Goal: Transaction & Acquisition: Purchase product/service

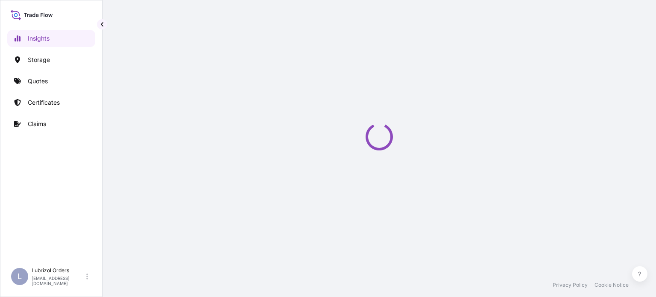
select select "2025"
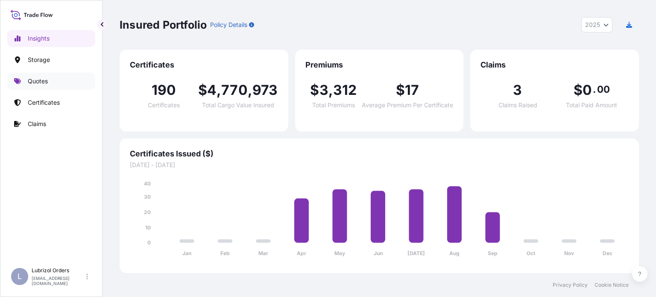
click at [40, 86] on link "Quotes" at bounding box center [51, 81] width 88 height 17
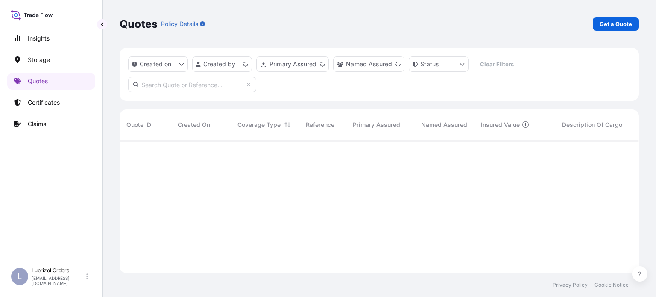
scroll to position [131, 513]
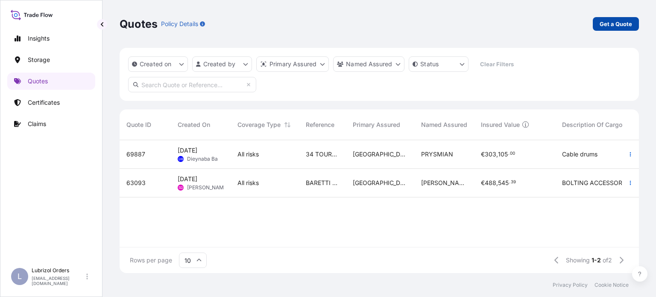
click at [611, 23] on p "Get a Quote" at bounding box center [616, 24] width 32 height 9
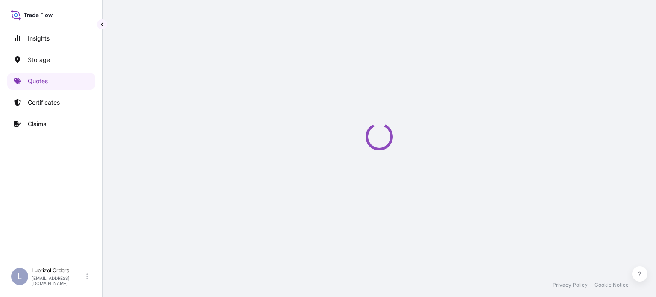
select select "Water"
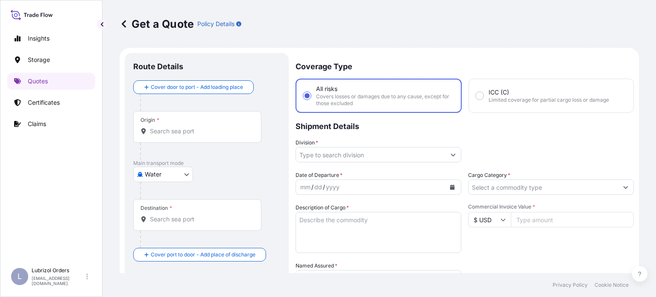
scroll to position [14, 0]
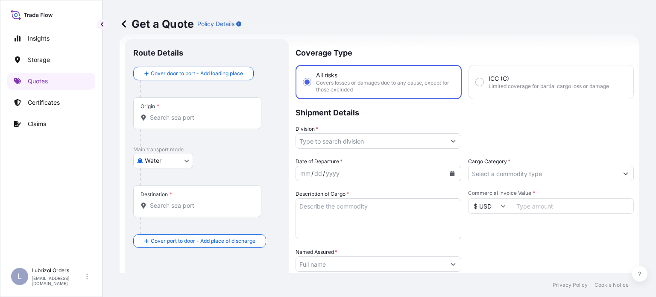
click at [194, 122] on div "Origin *" at bounding box center [197, 113] width 128 height 32
click at [194, 122] on input "Origin *" at bounding box center [200, 117] width 101 height 9
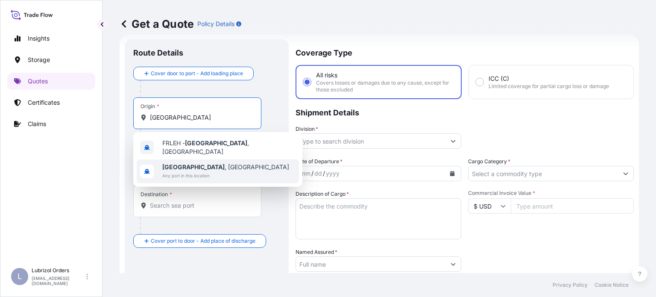
click at [190, 163] on span "[GEOGRAPHIC_DATA] , [GEOGRAPHIC_DATA]" at bounding box center [225, 167] width 127 height 9
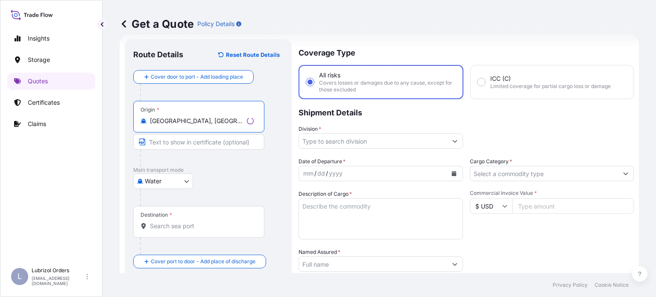
type input "[GEOGRAPHIC_DATA], [GEOGRAPHIC_DATA]"
click at [192, 225] on input "Destination *" at bounding box center [202, 226] width 104 height 9
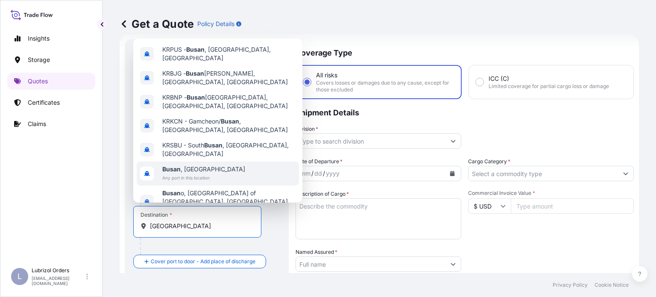
click at [205, 173] on span "Any port in this location" at bounding box center [203, 177] width 83 height 9
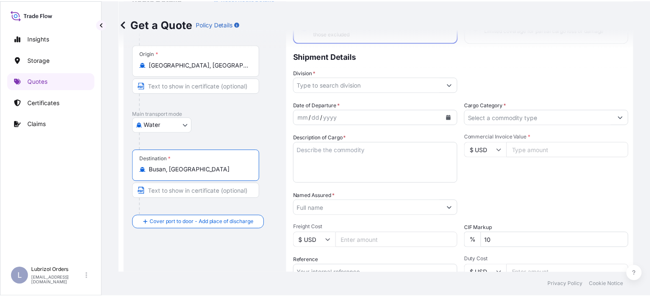
scroll to position [56, 0]
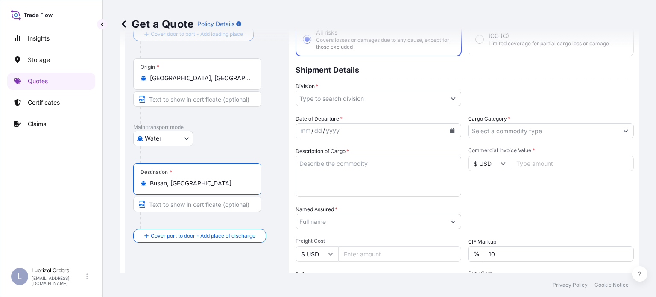
type input "Busan, [GEOGRAPHIC_DATA]"
click at [452, 128] on button "Calendar" at bounding box center [453, 131] width 14 height 14
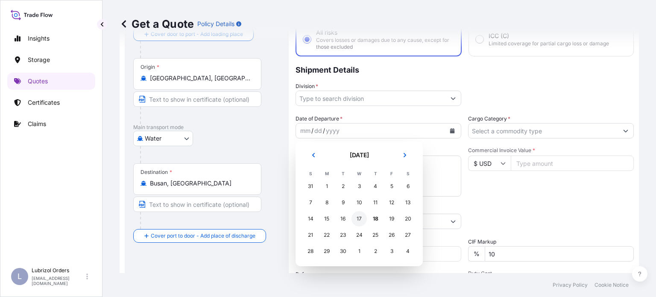
click at [358, 217] on div "17" at bounding box center [359, 218] width 15 height 15
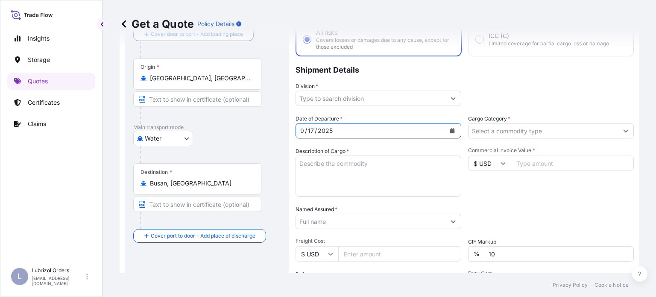
click at [549, 126] on input "Cargo Category *" at bounding box center [544, 130] width 150 height 15
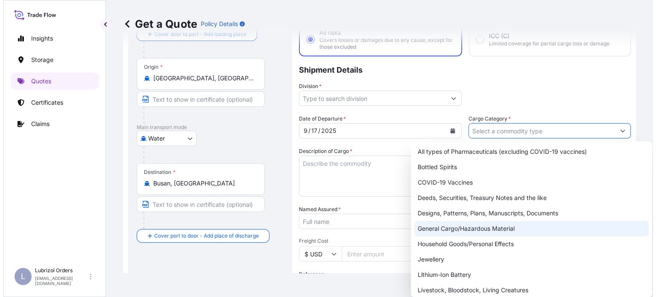
scroll to position [43, 0]
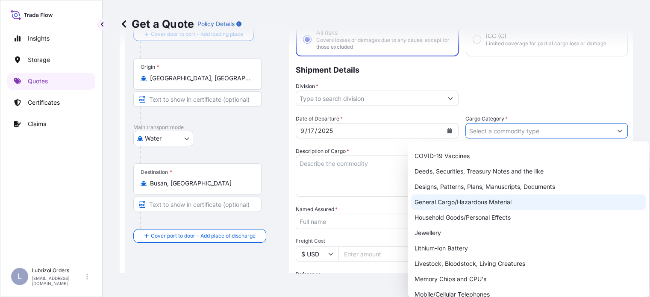
click at [492, 203] on div "General Cargo/Hazardous Material" at bounding box center [528, 201] width 235 height 15
type input "General Cargo/Hazardous Material"
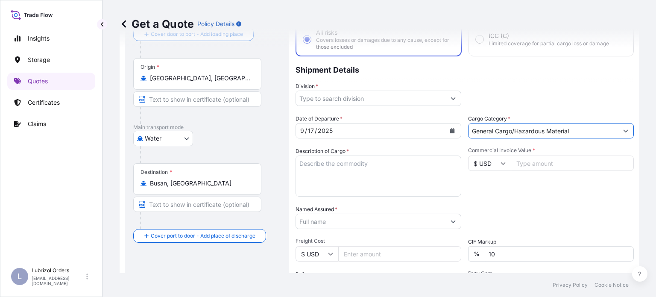
click at [371, 100] on input "Division *" at bounding box center [371, 98] width 150 height 15
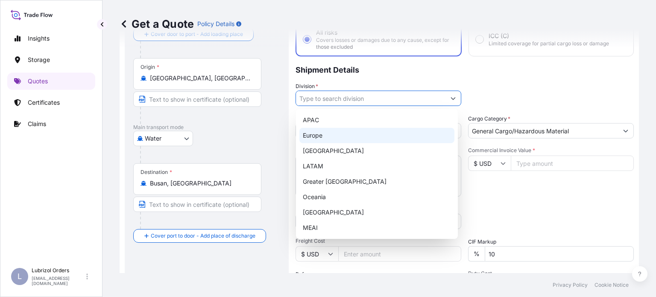
click at [324, 139] on div "Europe" at bounding box center [376, 135] width 155 height 15
type input "Europe"
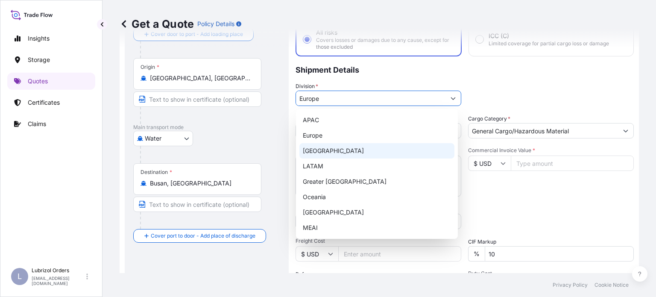
click at [526, 200] on div "Date of Departure * [DATE] Cargo Category * General Cargo/Hazardous Material De…" at bounding box center [465, 221] width 338 height 212
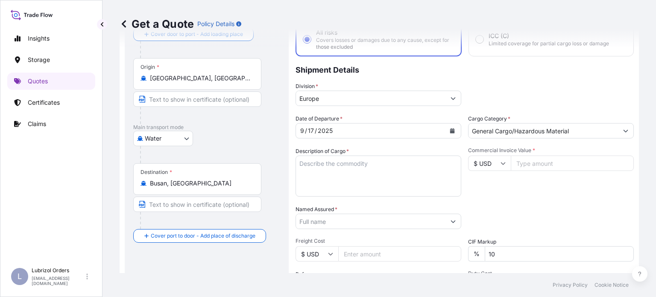
click at [393, 220] on input "Named Assured *" at bounding box center [371, 221] width 150 height 15
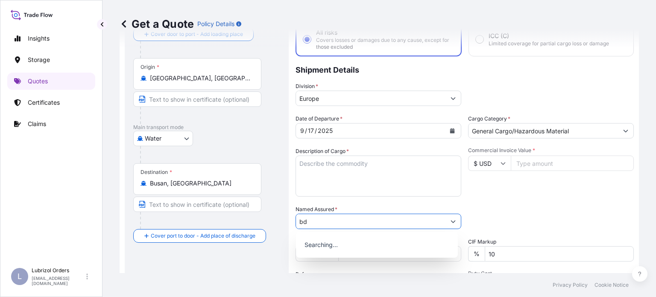
type input "b"
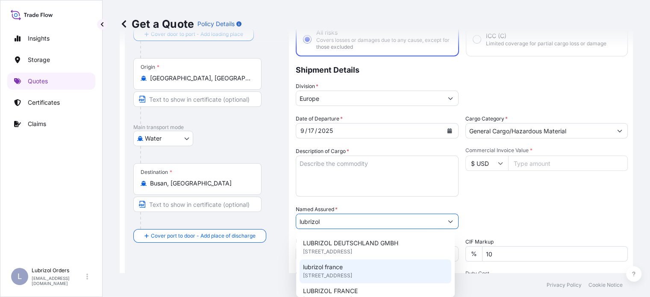
click at [352, 274] on span "[STREET_ADDRESS]" at bounding box center [327, 275] width 49 height 9
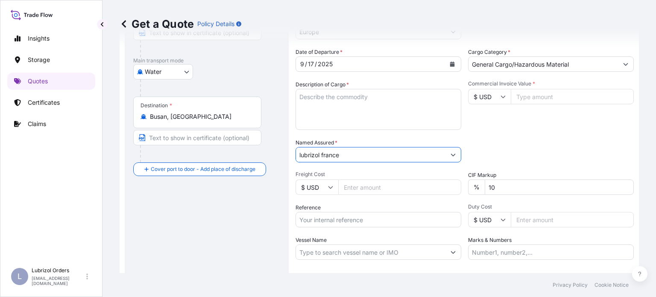
scroll to position [142, 0]
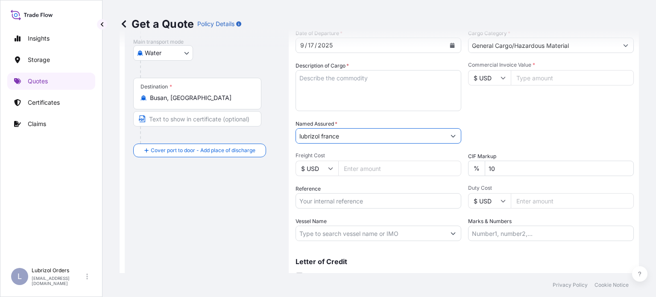
type input "lubrizol france"
click at [377, 194] on input "Reference" at bounding box center [379, 200] width 166 height 15
paste input "1155538511"
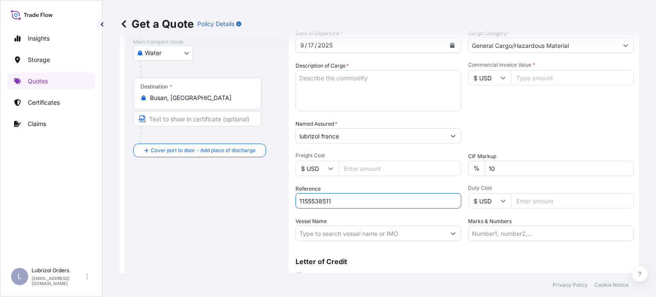
scroll to position [99, 0]
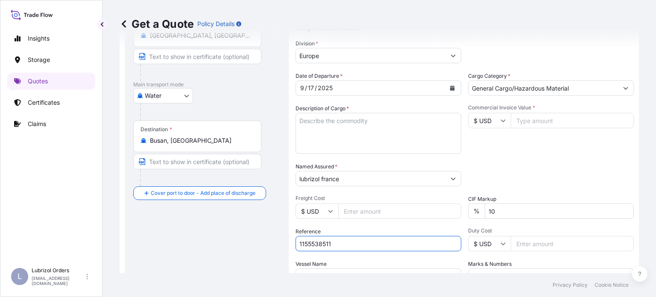
type input "1155538511"
click at [505, 119] on input "$ USD" at bounding box center [489, 120] width 43 height 15
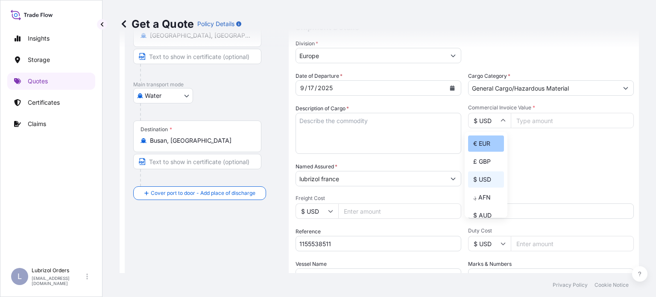
click at [487, 146] on div "€ EUR" at bounding box center [486, 143] width 36 height 16
type input "€ EUR"
click at [367, 126] on textarea "Description of Cargo *" at bounding box center [379, 133] width 166 height 41
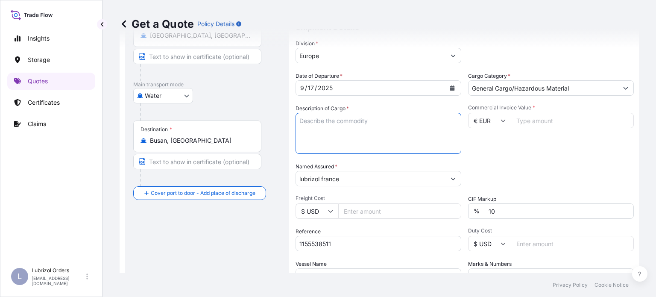
paste textarea "8 DRUMS OF STOCK 5875"
click at [345, 144] on textarea "8 DRUMS OF STOCK 5875" at bounding box center [379, 133] width 166 height 41
click at [334, 148] on textarea "8 DRUMS OF STOCK 5875" at bounding box center [379, 133] width 166 height 41
type textarea "8 DRUMS OF STOCK 5875 additives for lubricating oil"
click at [535, 122] on input "Commercial Invoice Value *" at bounding box center [572, 120] width 123 height 15
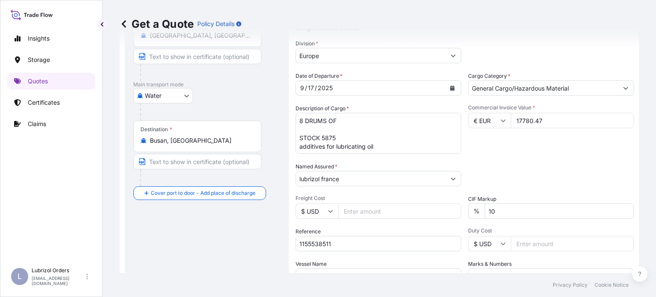
type input "17780.47"
click at [523, 154] on div "Date of Departure * [DATE] Cargo Category * General Cargo/Hazardous Material De…" at bounding box center [465, 178] width 338 height 212
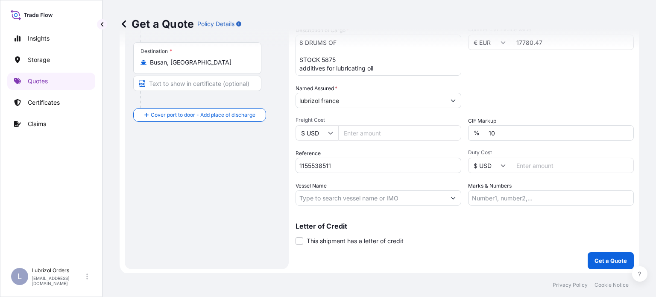
scroll to position [178, 0]
click at [595, 260] on p "Get a Quote" at bounding box center [611, 260] width 32 height 9
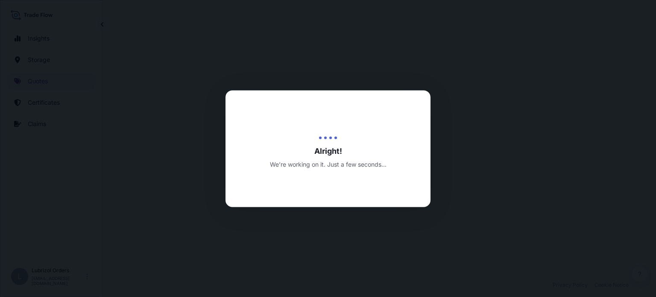
select select "Water"
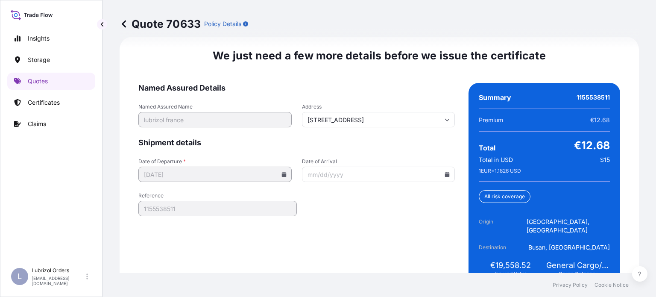
scroll to position [1343, 0]
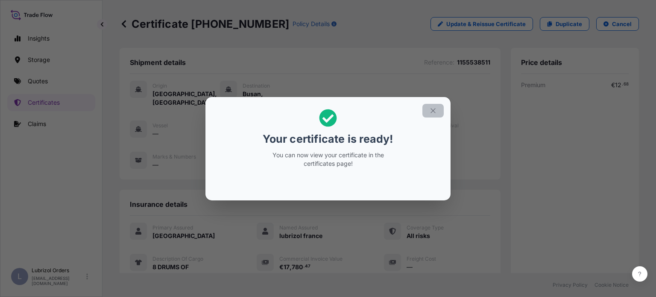
click at [434, 111] on icon "button" at bounding box center [433, 111] width 8 height 8
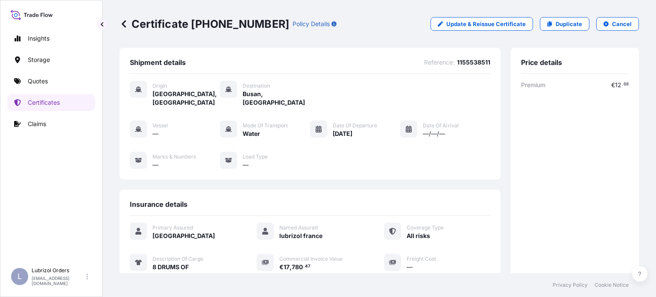
click at [49, 18] on icon at bounding box center [32, 15] width 42 height 12
click at [36, 80] on p "Quotes" at bounding box center [38, 81] width 20 height 9
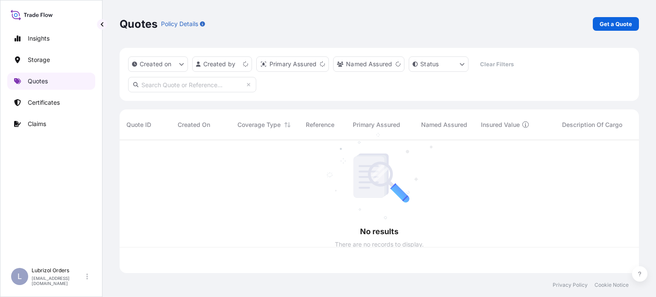
scroll to position [131, 513]
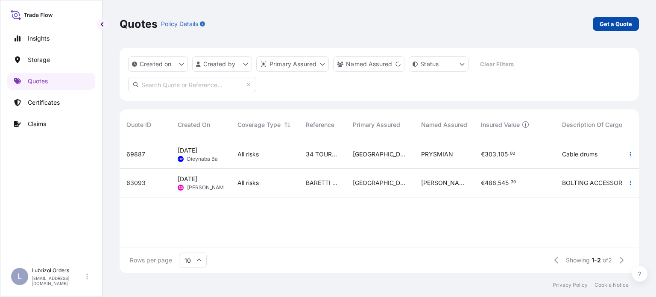
click at [617, 23] on p "Get a Quote" at bounding box center [616, 24] width 32 height 9
select select "Water"
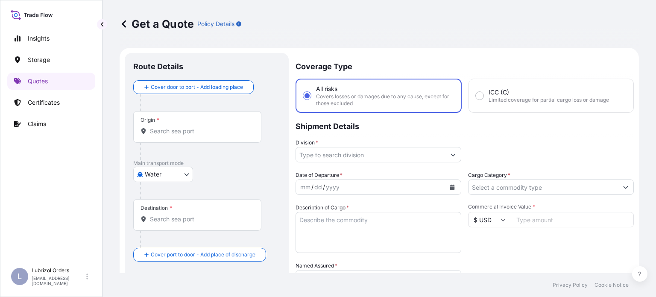
scroll to position [14, 0]
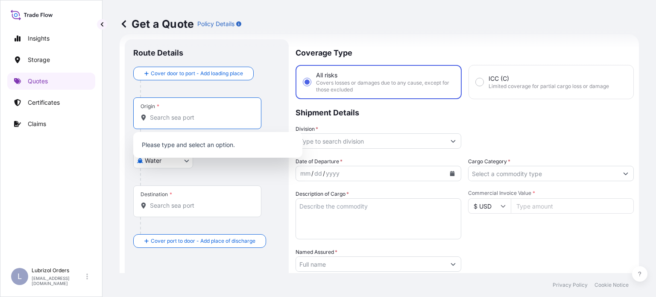
click at [188, 116] on input "Origin *" at bounding box center [200, 117] width 101 height 9
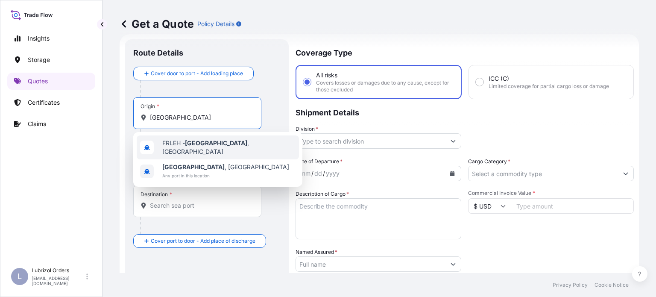
click at [164, 140] on div "FRLEH - [GEOGRAPHIC_DATA] , [GEOGRAPHIC_DATA]" at bounding box center [218, 147] width 162 height 24
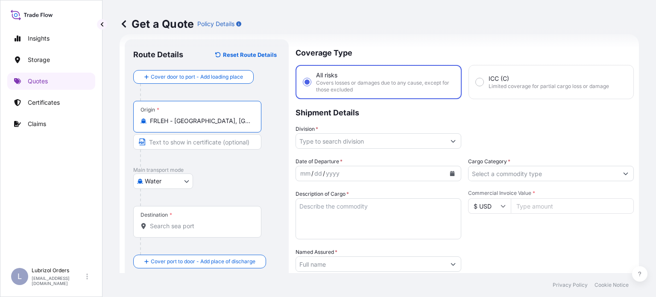
type input "FRLEH - [GEOGRAPHIC_DATA], [GEOGRAPHIC_DATA]"
click at [229, 112] on div "Origin * FRLEH - [GEOGRAPHIC_DATA], [GEOGRAPHIC_DATA]" at bounding box center [197, 117] width 128 height 32
click at [229, 117] on input "FRLEH - [GEOGRAPHIC_DATA], [GEOGRAPHIC_DATA]" at bounding box center [200, 121] width 101 height 9
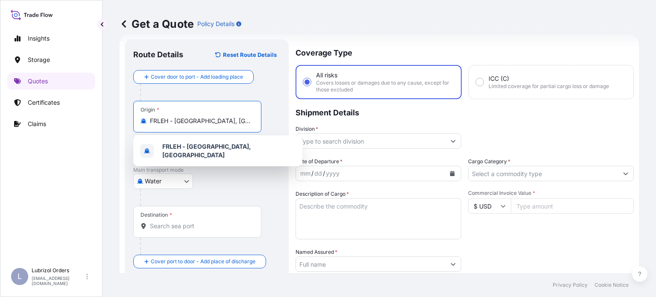
click at [209, 141] on div "FRLEH - [GEOGRAPHIC_DATA], [GEOGRAPHIC_DATA]" at bounding box center [218, 151] width 162 height 24
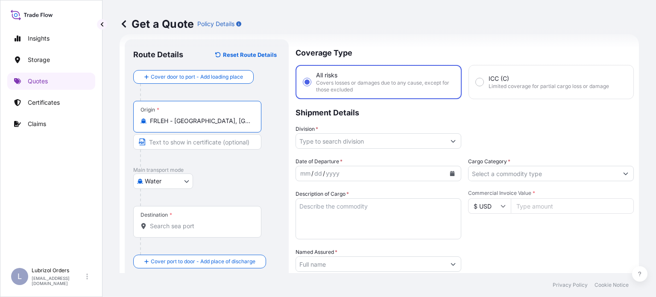
click at [212, 228] on input "Destination *" at bounding box center [200, 226] width 101 height 9
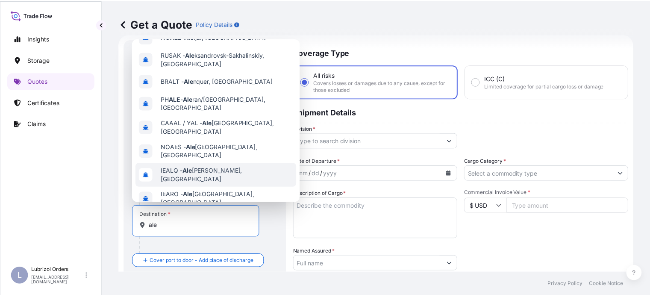
scroll to position [0, 0]
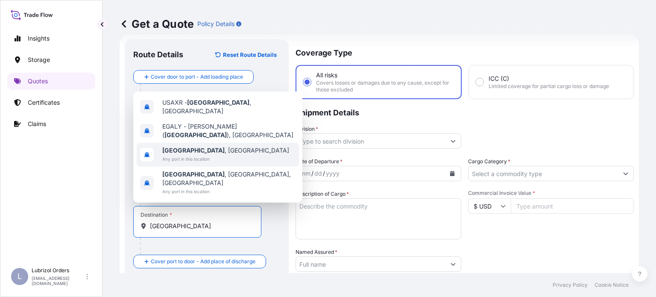
click at [240, 159] on div "[GEOGRAPHIC_DATA] , [GEOGRAPHIC_DATA] Any port in this location" at bounding box center [218, 155] width 162 height 24
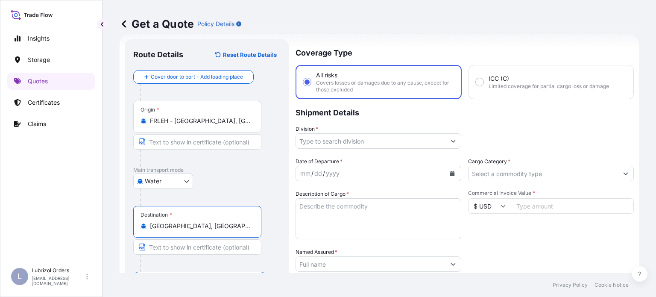
type input "[GEOGRAPHIC_DATA], [GEOGRAPHIC_DATA]"
click at [374, 141] on input "Division *" at bounding box center [371, 140] width 150 height 15
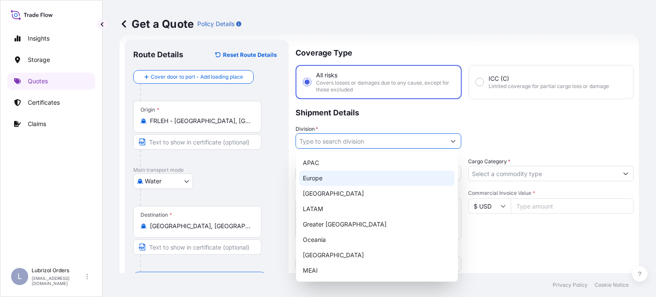
click at [332, 181] on div "Europe" at bounding box center [376, 177] width 155 height 15
type input "Europe"
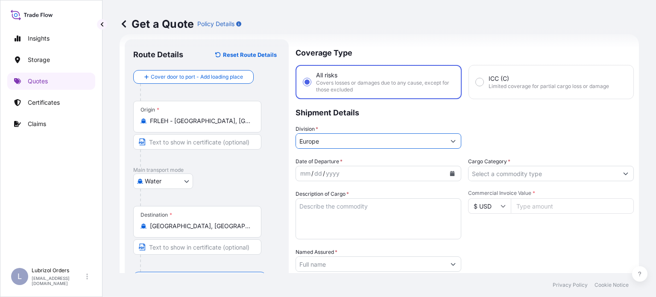
click at [511, 129] on div "Division * [GEOGRAPHIC_DATA]" at bounding box center [465, 137] width 338 height 24
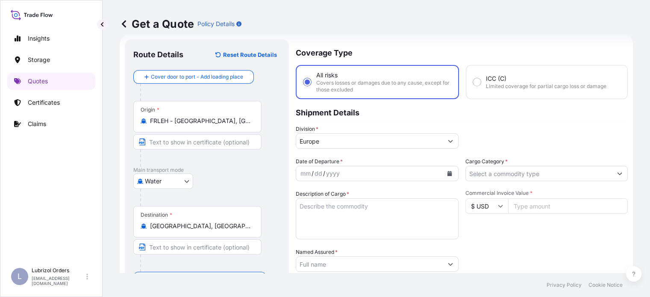
click at [523, 173] on input "Cargo Category *" at bounding box center [539, 173] width 147 height 15
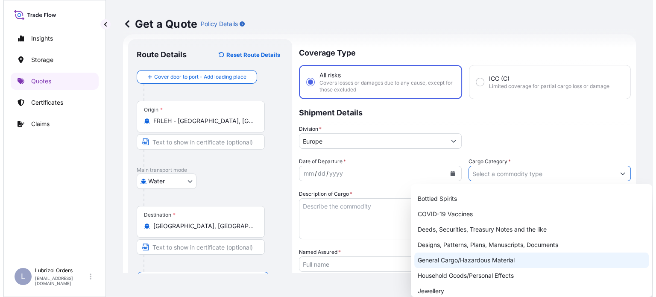
scroll to position [43, 0]
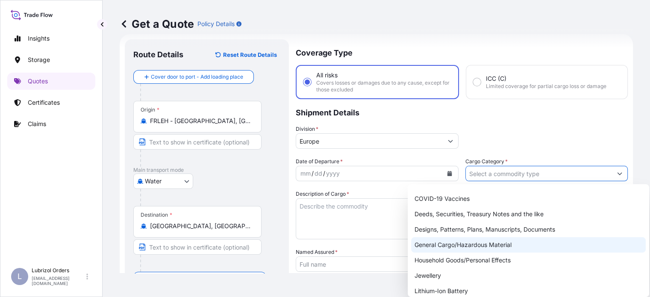
click at [499, 244] on div "General Cargo/Hazardous Material" at bounding box center [528, 244] width 235 height 15
type input "General Cargo/Hazardous Material"
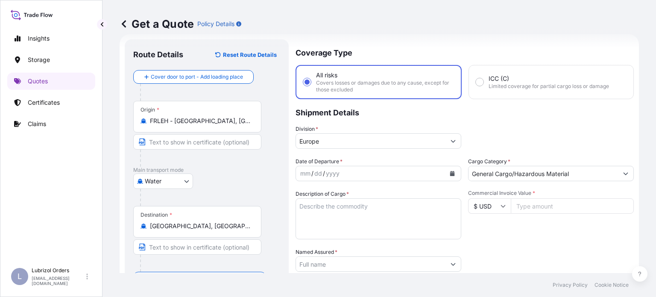
click at [501, 210] on input "$ USD" at bounding box center [489, 205] width 43 height 15
click at [488, 227] on div "€ EUR" at bounding box center [486, 229] width 36 height 16
type input "€ EUR"
click at [450, 172] on icon "Calendar" at bounding box center [452, 173] width 5 height 5
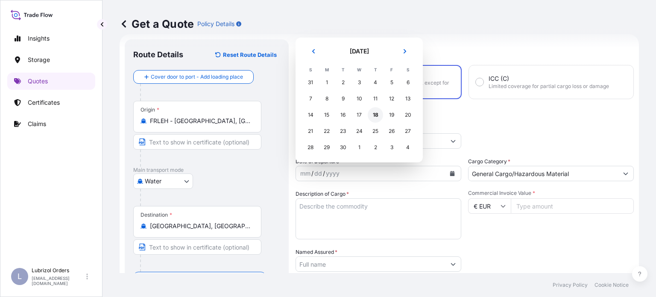
click at [376, 117] on div "18" at bounding box center [375, 114] width 15 height 15
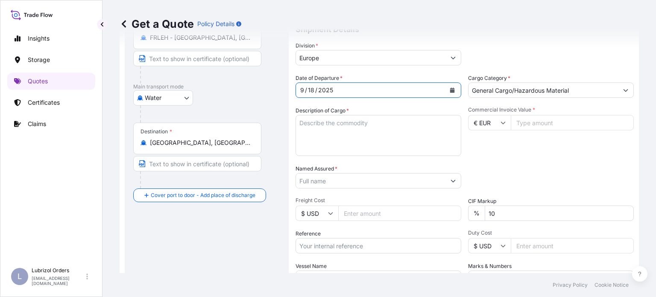
scroll to position [99, 0]
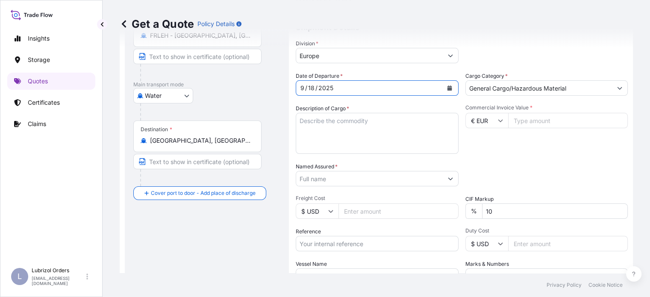
click at [451, 179] on button "Show suggestions" at bounding box center [450, 178] width 15 height 15
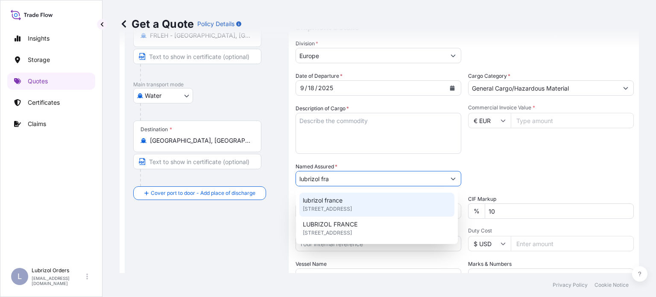
click at [352, 208] on span "[STREET_ADDRESS]" at bounding box center [327, 209] width 49 height 9
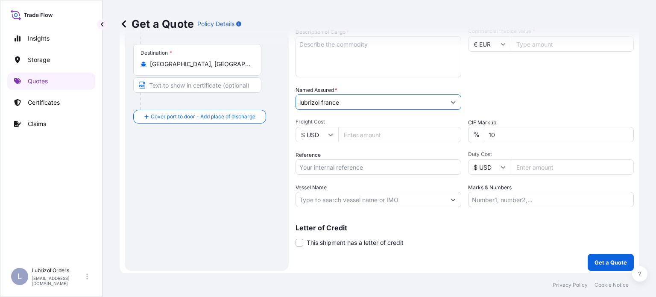
scroll to position [178, 0]
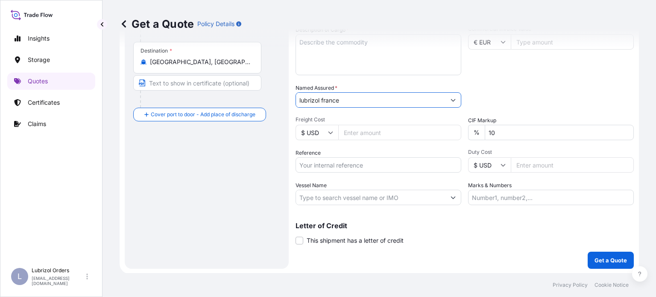
type input "lubrizol france"
click at [332, 170] on input "Reference" at bounding box center [379, 164] width 166 height 15
paste input "1155537755"
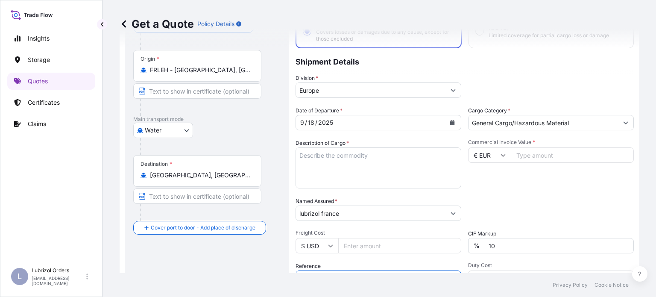
scroll to position [50, 0]
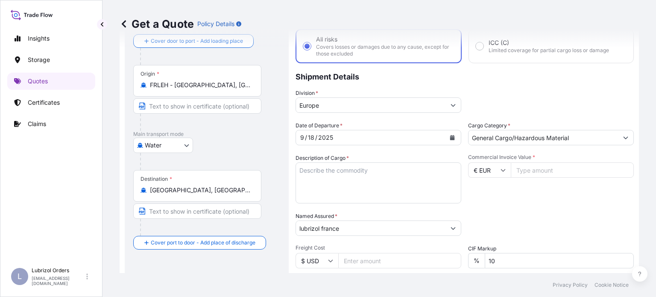
type input "1155537755"
click at [545, 170] on input "Commercial Invoice Value *" at bounding box center [572, 169] width 123 height 15
type input "45315.62"
click at [555, 203] on div "Date of Departure * [DATE] Cargo Category * General Cargo/Hazardous Material De…" at bounding box center [465, 227] width 338 height 212
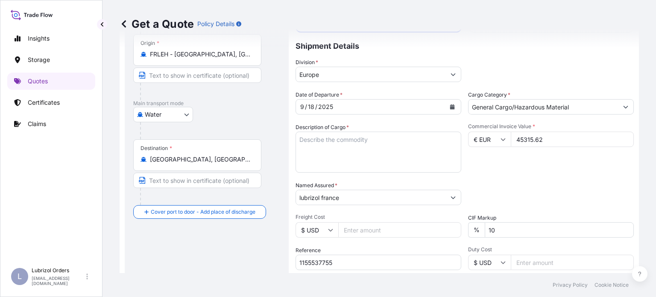
scroll to position [85, 0]
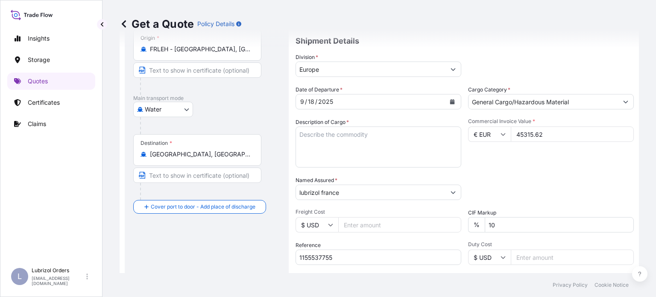
click at [324, 138] on textarea "Description of Cargo *" at bounding box center [379, 146] width 166 height 41
paste textarea "19 DRUMS OF LUBAD 2086"
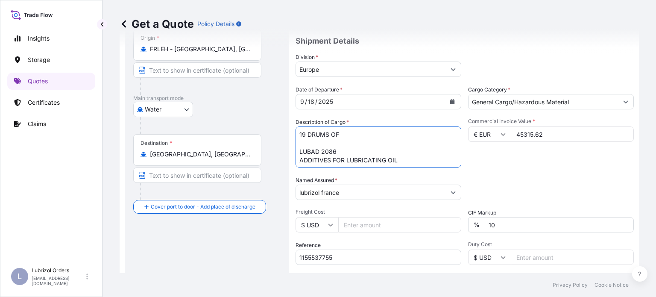
type textarea "19 DRUMS OF LUBAD 2086 ADDITIVES FOR LUBRICATING OIL"
click at [538, 166] on div "Commercial Invoice Value * € EUR 45315.62" at bounding box center [551, 143] width 166 height 50
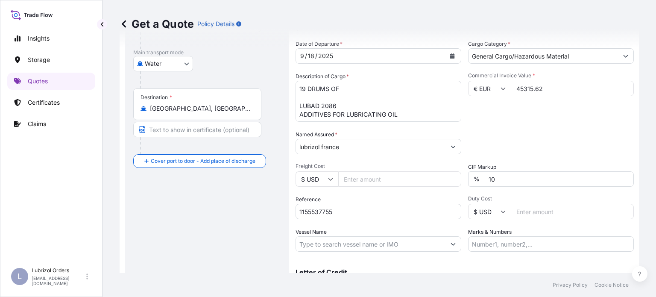
scroll to position [178, 0]
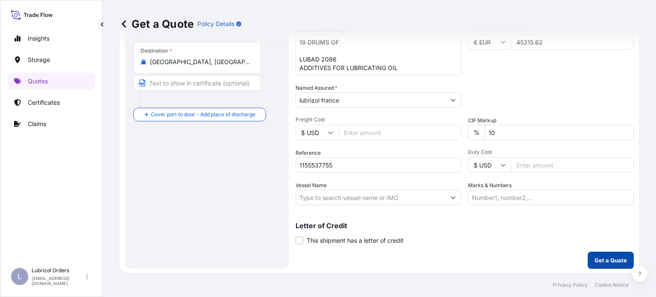
click at [606, 257] on p "Get a Quote" at bounding box center [611, 260] width 32 height 9
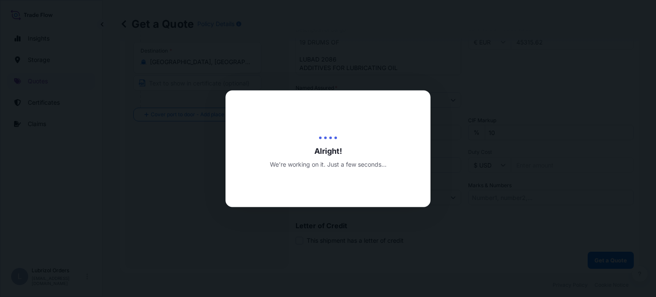
select select "Water"
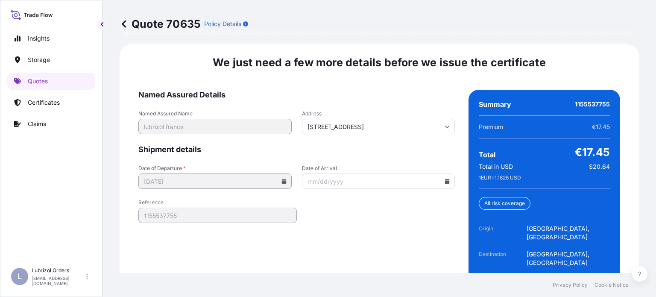
scroll to position [1343, 0]
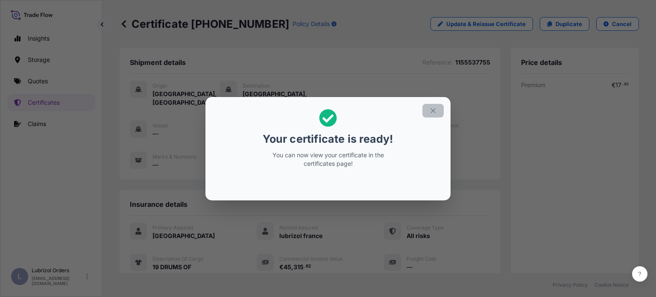
click at [433, 111] on icon "button" at bounding box center [433, 111] width 8 height 8
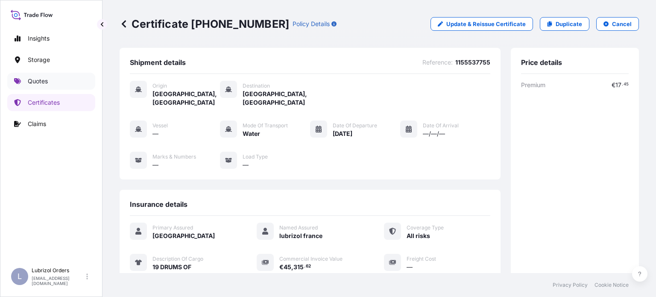
click at [22, 79] on link "Quotes" at bounding box center [51, 81] width 88 height 17
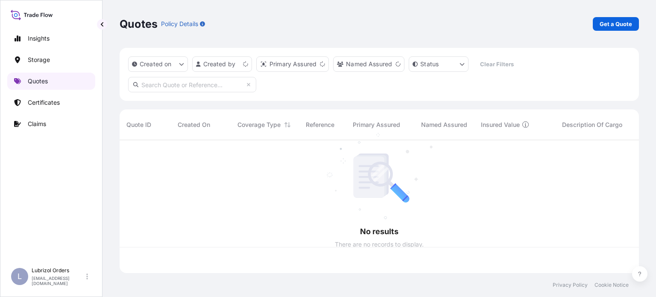
scroll to position [131, 513]
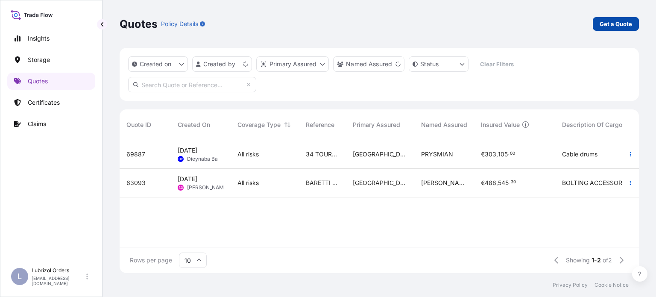
click at [608, 25] on p "Get a Quote" at bounding box center [616, 24] width 32 height 9
select select "Water"
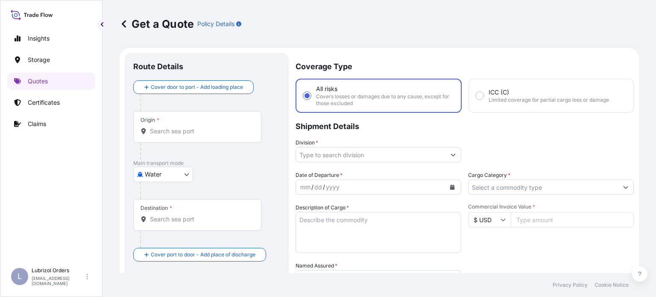
scroll to position [14, 0]
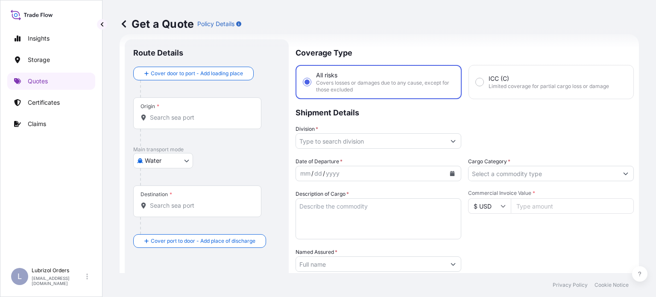
click at [210, 124] on div "Origin *" at bounding box center [197, 113] width 128 height 32
click at [210, 122] on input "Origin *" at bounding box center [200, 117] width 101 height 9
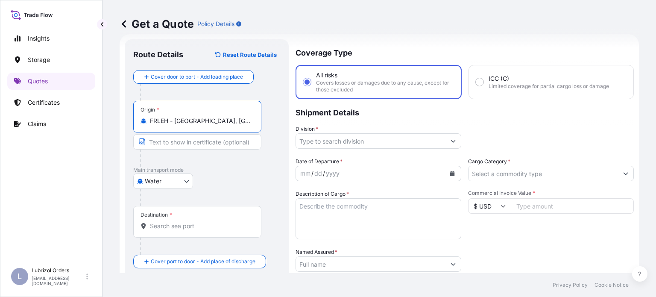
type input "FRLEH - [GEOGRAPHIC_DATA], [GEOGRAPHIC_DATA]"
click at [215, 226] on input "Destination *" at bounding box center [200, 226] width 101 height 9
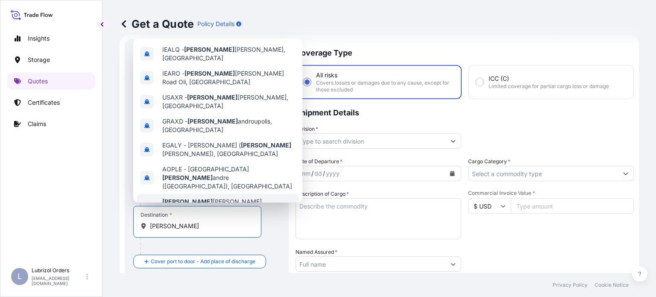
click at [227, 194] on div "[PERSON_NAME], [GEOGRAPHIC_DATA] Any port in this location" at bounding box center [218, 210] width 162 height 32
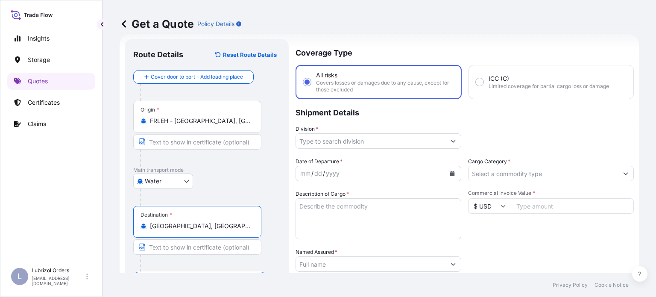
type input "[GEOGRAPHIC_DATA], [GEOGRAPHIC_DATA]"
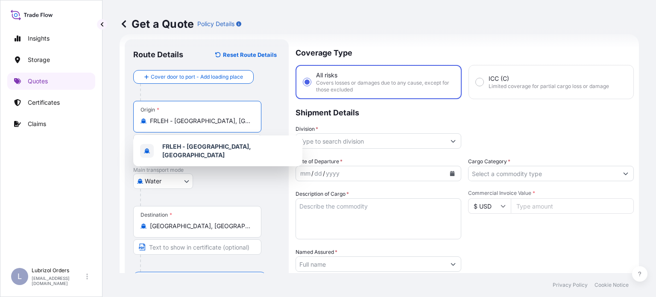
drag, startPoint x: 234, startPoint y: 119, endPoint x: 227, endPoint y: 119, distance: 6.4
click at [227, 119] on input "FRLEH - [GEOGRAPHIC_DATA], [GEOGRAPHIC_DATA]" at bounding box center [200, 121] width 101 height 9
drag, startPoint x: 231, startPoint y: 119, endPoint x: 94, endPoint y: 116, distance: 136.7
click at [94, 116] on div "Insights Storage Quotes Certificates Claims L Lubrizol Orders [EMAIL_ADDRESS][D…" at bounding box center [328, 148] width 656 height 297
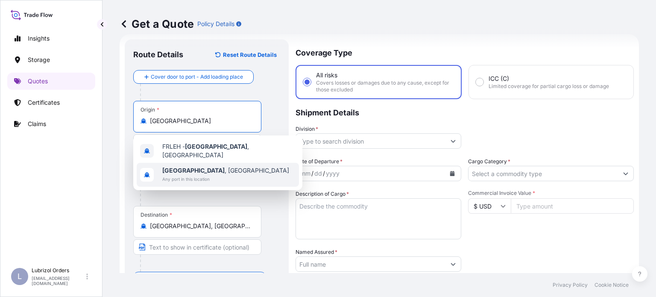
click at [179, 166] on span "[GEOGRAPHIC_DATA] , [GEOGRAPHIC_DATA]" at bounding box center [225, 170] width 127 height 9
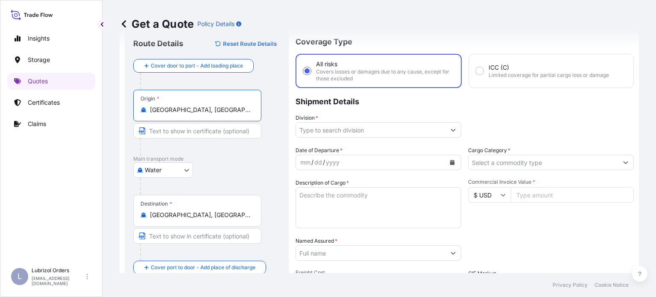
scroll to position [0, 0]
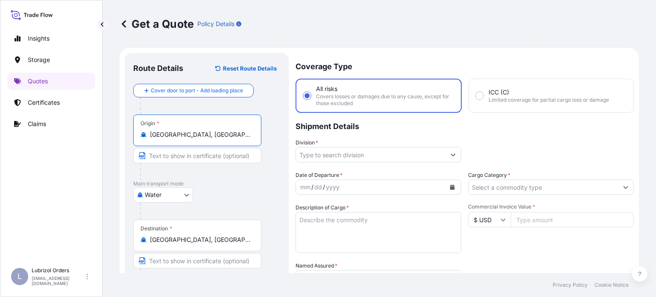
type input "[GEOGRAPHIC_DATA], [GEOGRAPHIC_DATA]"
click at [435, 159] on input "Division *" at bounding box center [371, 154] width 150 height 15
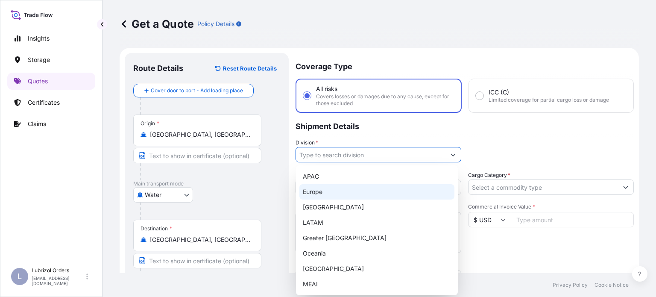
click at [336, 191] on div "Europe" at bounding box center [376, 191] width 155 height 15
type input "Europe"
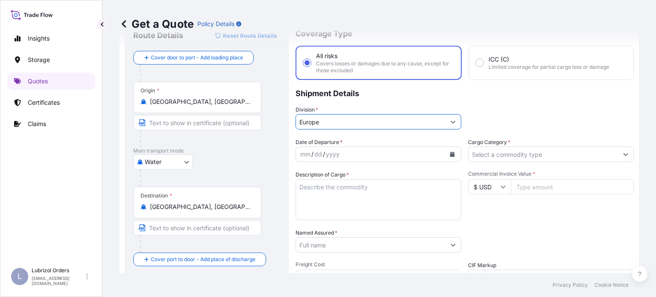
scroll to position [43, 0]
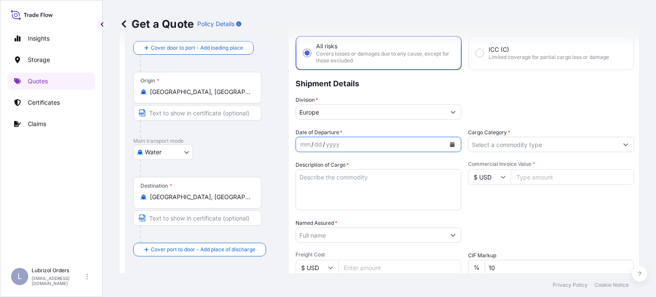
click at [450, 145] on icon "Calendar" at bounding box center [452, 144] width 5 height 5
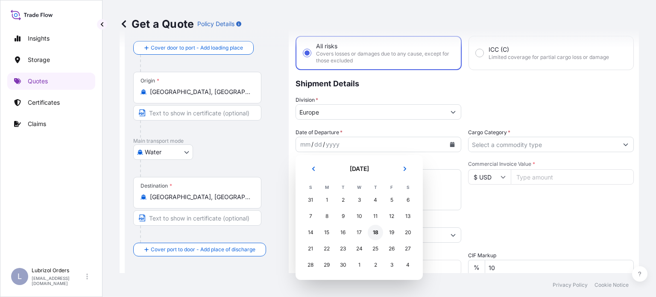
click at [372, 231] on div "18" at bounding box center [375, 232] width 15 height 15
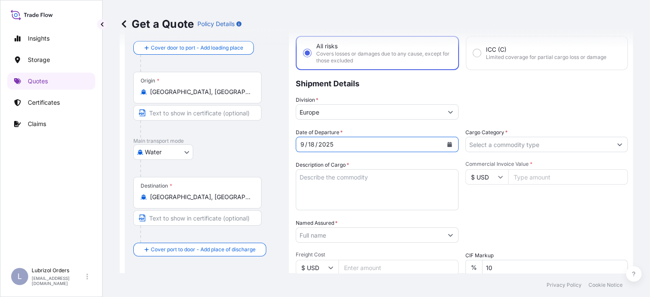
click at [540, 141] on input "Cargo Category *" at bounding box center [539, 144] width 147 height 15
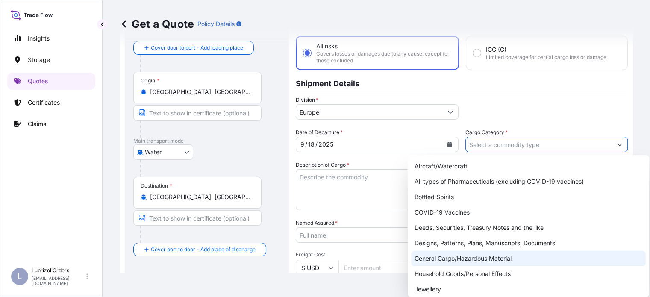
click at [500, 255] on div "General Cargo/Hazardous Material" at bounding box center [528, 258] width 235 height 15
type input "General Cargo/Hazardous Material"
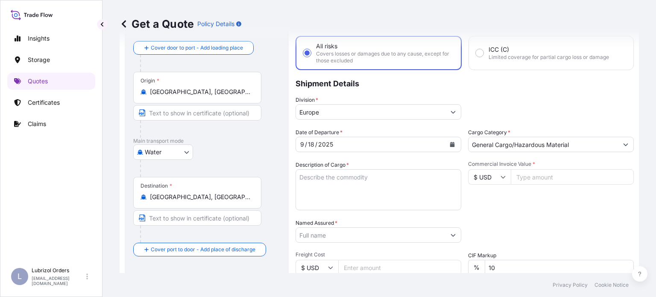
click at [498, 180] on input "$ USD" at bounding box center [489, 176] width 43 height 15
click at [489, 207] on div "€ EUR" at bounding box center [486, 200] width 36 height 16
type input "€ EUR"
click at [378, 198] on textarea "Description of Cargo *" at bounding box center [379, 189] width 166 height 41
click at [365, 238] on input "Named Assured *" at bounding box center [371, 234] width 150 height 15
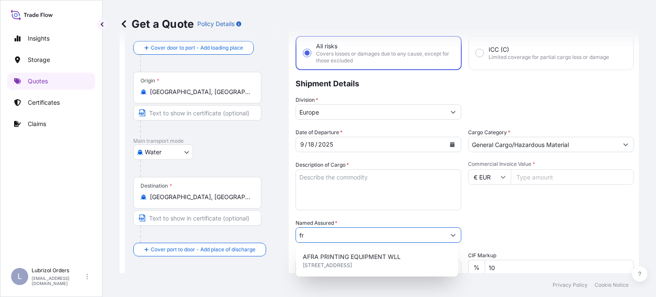
type input "f"
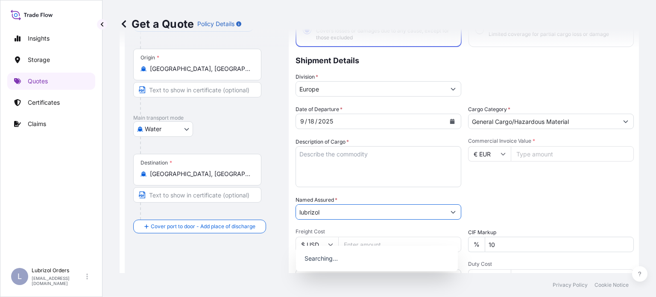
scroll to position [85, 0]
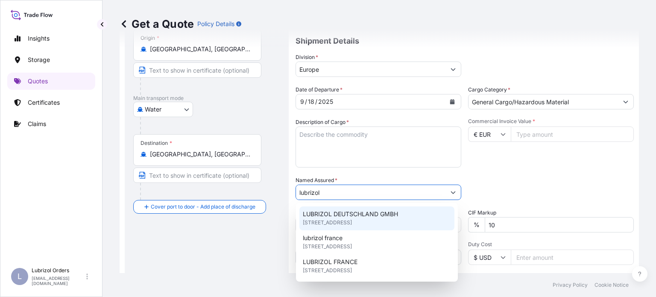
click at [349, 214] on span "LUBRIZOL DEUTSCHLAND GMBH" at bounding box center [350, 214] width 95 height 9
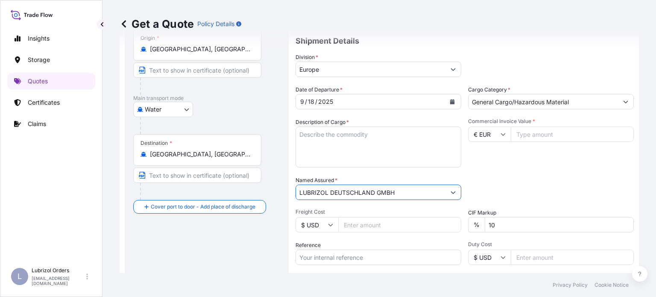
drag, startPoint x: 421, startPoint y: 188, endPoint x: 332, endPoint y: 194, distance: 89.9
click at [332, 194] on input "LUBRIZOL DEUTSCHLAND GMBH" at bounding box center [371, 192] width 150 height 15
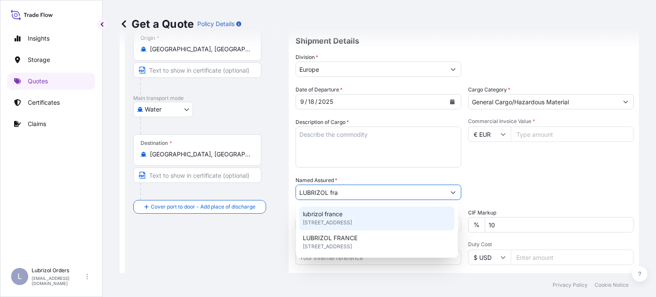
click at [334, 219] on span "[STREET_ADDRESS]" at bounding box center [327, 222] width 49 height 9
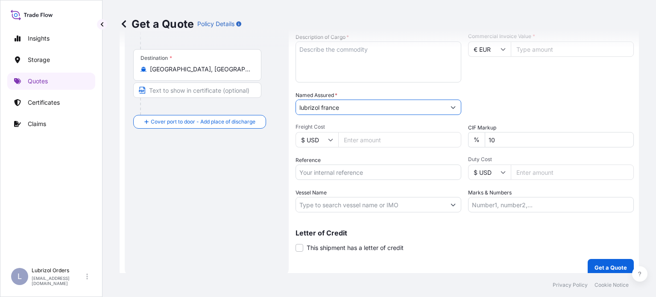
scroll to position [171, 0]
type input "lubrizol france"
click at [361, 170] on input "Reference" at bounding box center [379, 171] width 166 height 15
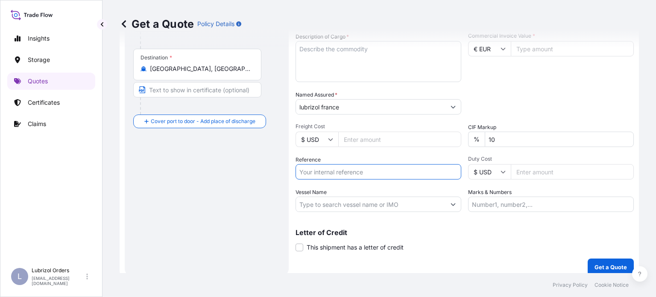
paste input "B000233530"
type input "B000233530"
drag, startPoint x: 264, startPoint y: 167, endPoint x: 234, endPoint y: 167, distance: 30.3
click at [234, 167] on form "Route Details Reset Route Details Cover door to port - Add loading place Place …" at bounding box center [380, 79] width 520 height 404
paste input "1155537892"
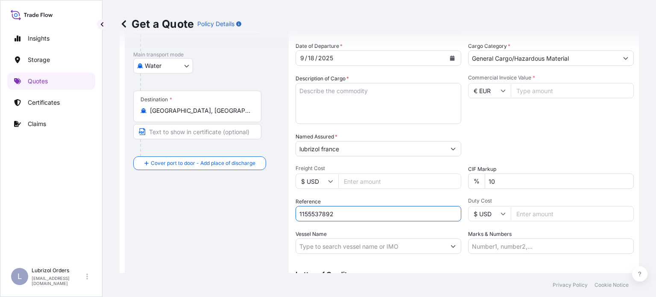
scroll to position [85, 0]
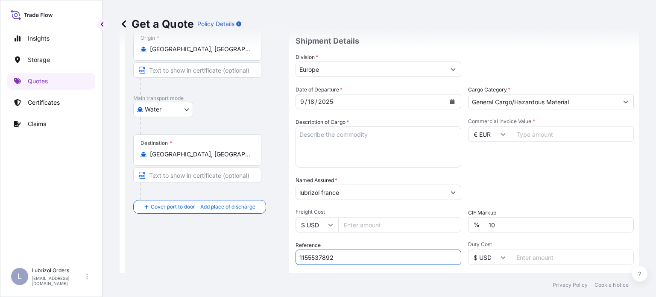
type input "1155537892"
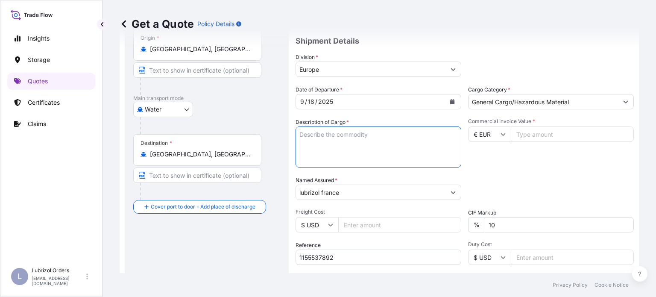
click at [368, 140] on textarea "Description of Cargo *" at bounding box center [379, 146] width 166 height 41
paste textarea "20 DRUMS OF R04841B"
type textarea "20 DRUMS OF R04841B additives for lubricating oil"
click at [564, 135] on input "Commercial Invoice Value *" at bounding box center [572, 133] width 123 height 15
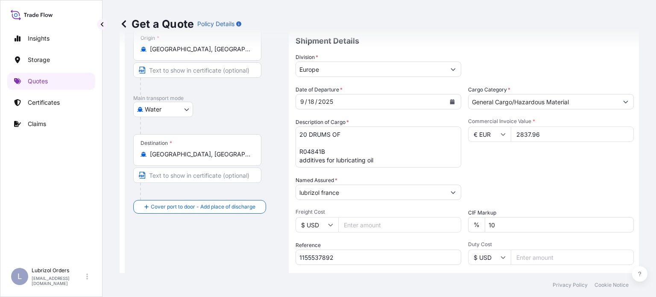
click at [538, 160] on div "Commercial Invoice Value * € EUR 2837.96" at bounding box center [551, 143] width 166 height 50
click at [545, 130] on input "2837.96" at bounding box center [572, 133] width 123 height 15
click at [524, 132] on input "2837.96" at bounding box center [572, 133] width 123 height 15
click at [559, 138] on input "28317.96" at bounding box center [572, 133] width 123 height 15
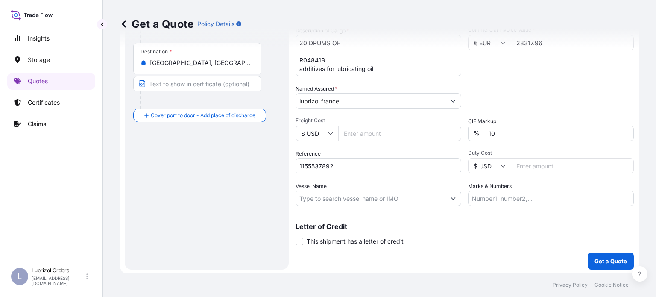
scroll to position [178, 0]
type input "28317.96"
click at [606, 258] on p "Get a Quote" at bounding box center [611, 260] width 32 height 9
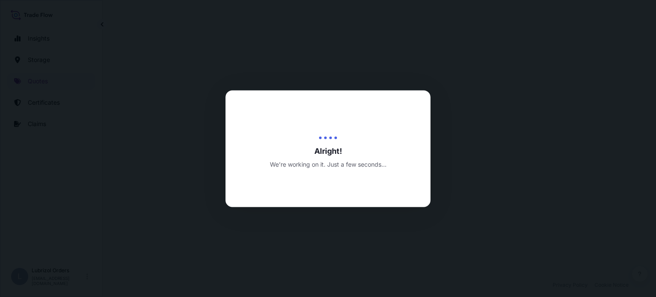
select select "Water"
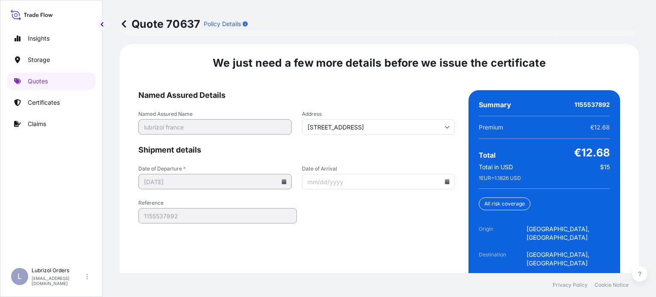
scroll to position [1343, 0]
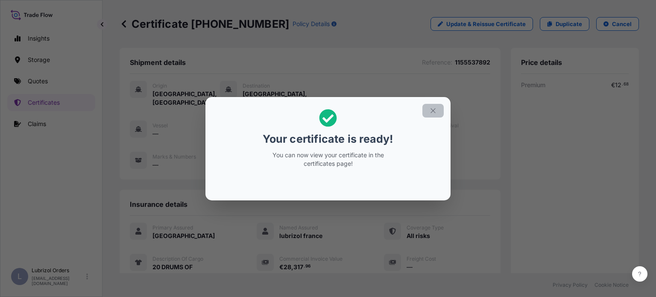
click at [435, 109] on icon "button" at bounding box center [433, 110] width 5 height 5
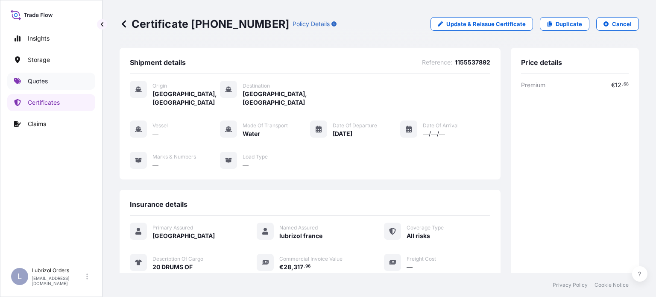
click at [50, 81] on link "Quotes" at bounding box center [51, 81] width 88 height 17
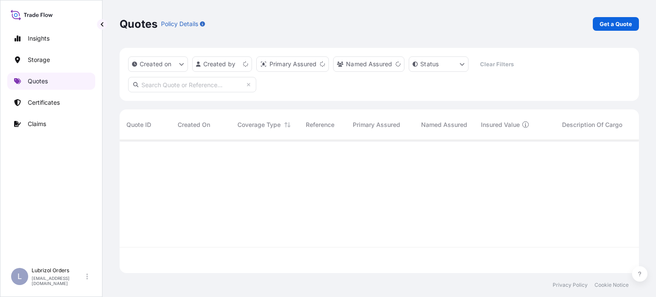
scroll to position [131, 513]
click at [625, 21] on p "Get a Quote" at bounding box center [616, 24] width 32 height 9
select select "Water"
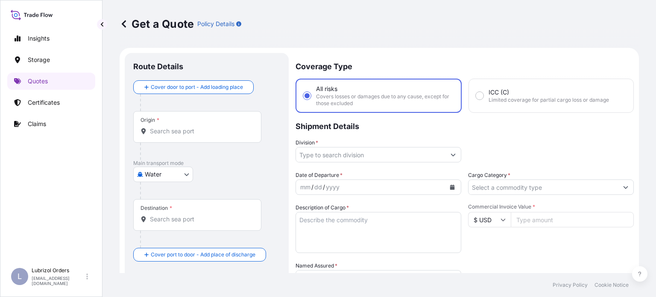
scroll to position [14, 0]
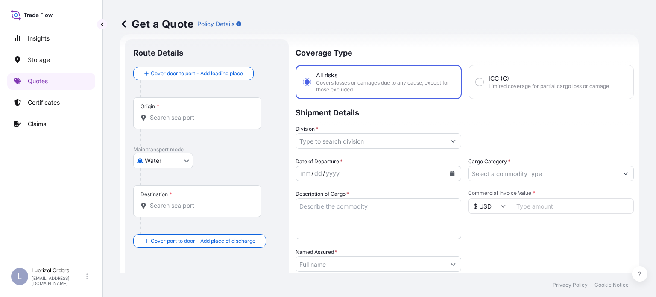
click at [176, 118] on input "Origin *" at bounding box center [200, 117] width 101 height 9
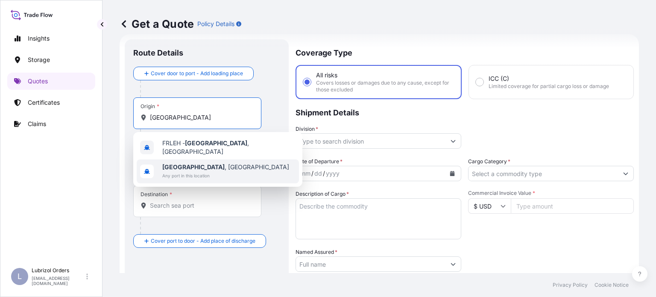
click at [204, 175] on span "Any port in this location" at bounding box center [225, 175] width 127 height 9
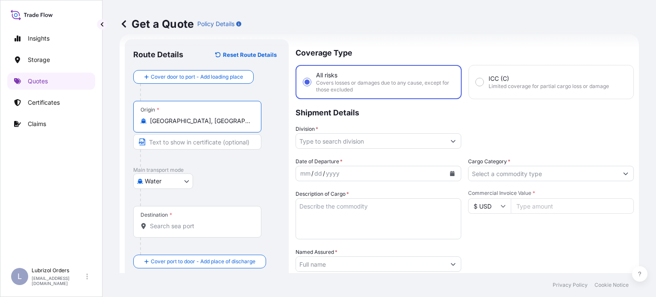
type input "[GEOGRAPHIC_DATA], [GEOGRAPHIC_DATA]"
click at [206, 225] on input "Destination *" at bounding box center [200, 226] width 101 height 9
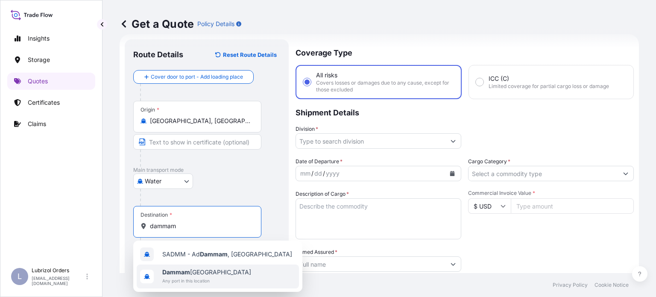
click at [207, 274] on span "Dammam [GEOGRAPHIC_DATA]" at bounding box center [206, 272] width 89 height 9
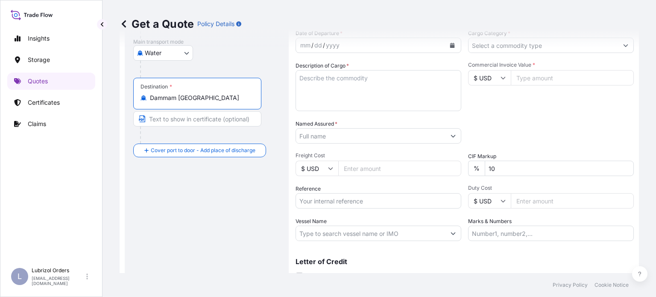
scroll to position [0, 0]
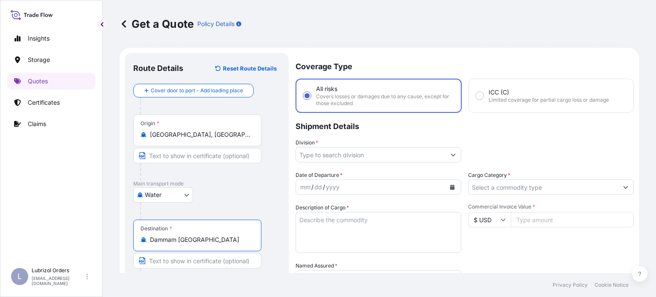
type input "Dammam [GEOGRAPHIC_DATA]"
click at [446, 190] on button "Calendar" at bounding box center [453, 187] width 14 height 14
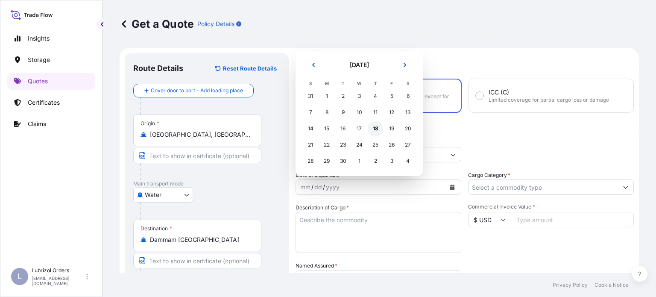
click at [376, 130] on div "18" at bounding box center [375, 128] width 15 height 15
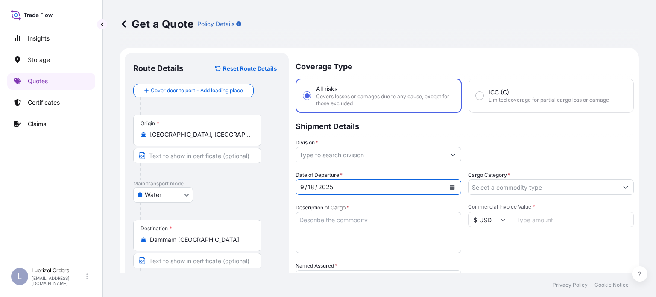
click at [452, 185] on button "Calendar" at bounding box center [453, 187] width 14 height 14
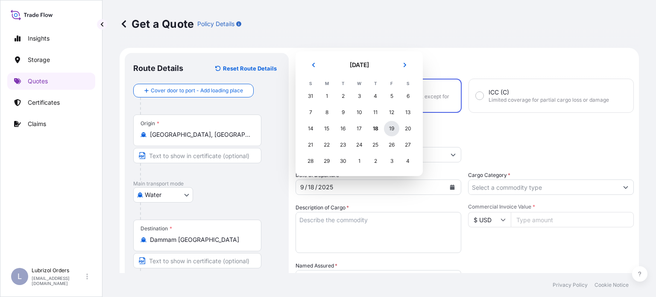
click at [388, 127] on div "19" at bounding box center [391, 128] width 15 height 15
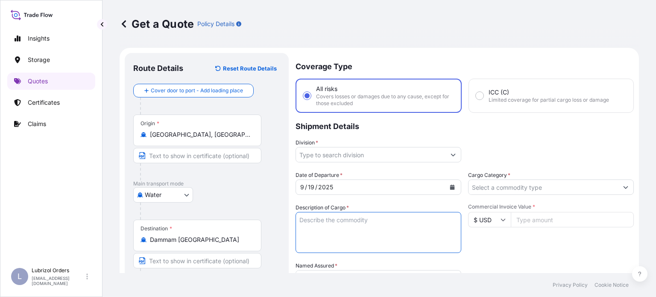
click at [349, 229] on textarea "Description of Cargo *" at bounding box center [379, 232] width 166 height 41
paste textarea "PALLETS OF 10 DRUMS OF LUBAD 1882"
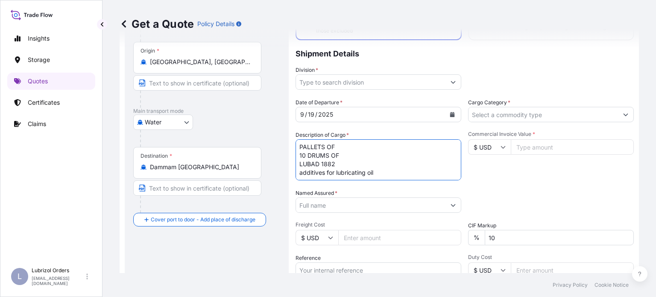
scroll to position [85, 0]
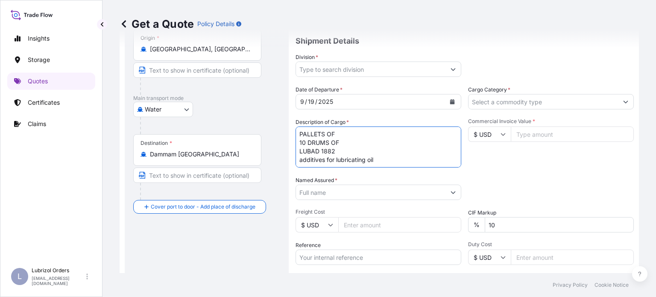
type textarea "PALLETS OF 10 DRUMS OF LUBAD 1882 additives for lubricating oil"
click at [536, 99] on input "Cargo Category *" at bounding box center [544, 101] width 150 height 15
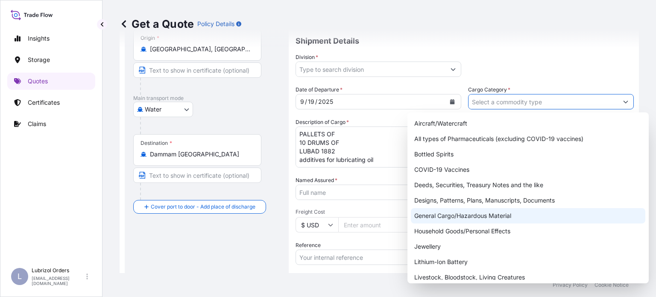
click at [496, 216] on div "General Cargo/Hazardous Material" at bounding box center [528, 215] width 235 height 15
type input "General Cargo/Hazardous Material"
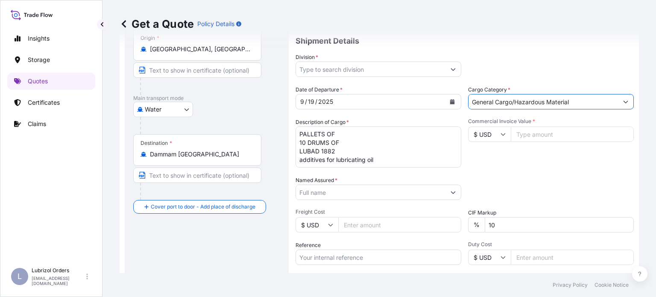
click at [503, 136] on input "$ USD" at bounding box center [489, 133] width 43 height 15
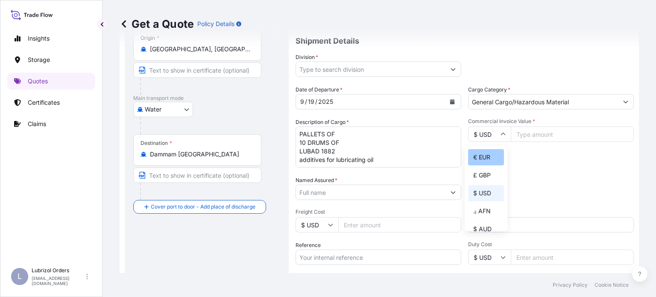
click at [489, 162] on div "€ EUR" at bounding box center [486, 157] width 36 height 16
type input "€ EUR"
click at [357, 185] on input "Named Assured *" at bounding box center [371, 192] width 150 height 15
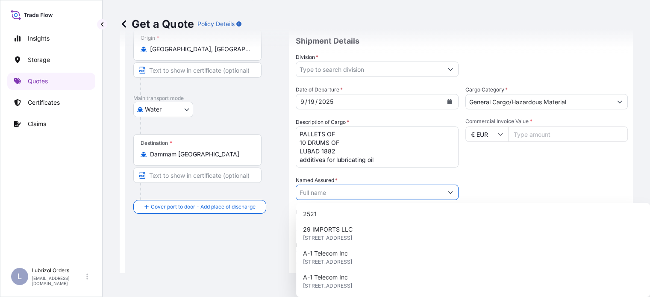
paste input "1155539845"
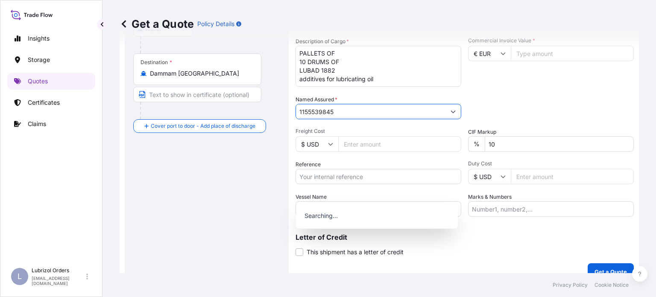
scroll to position [171, 0]
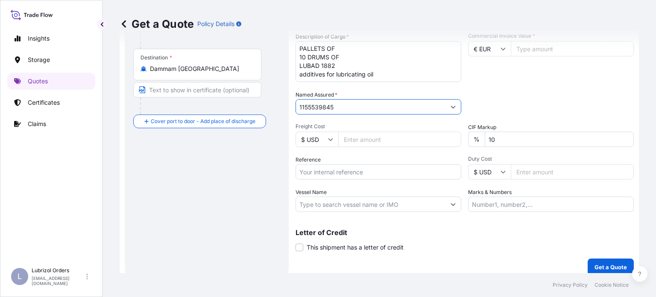
type input "1155539845"
click at [556, 108] on div "Packing Category Type to search a container mode Please select a primary mode o…" at bounding box center [551, 103] width 166 height 24
click at [332, 176] on input "Reference" at bounding box center [379, 171] width 166 height 15
paste input "1155539845"
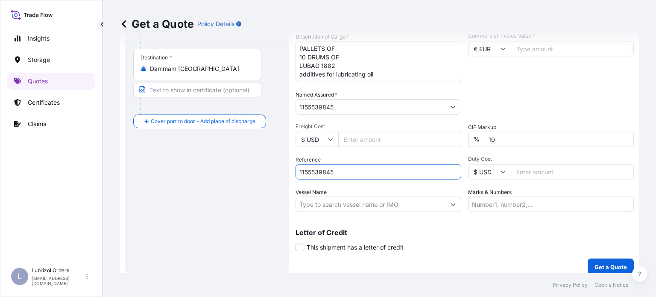
type input "1155539845"
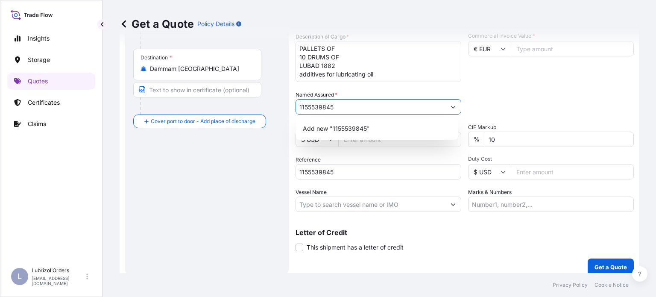
drag, startPoint x: 366, startPoint y: 106, endPoint x: 247, endPoint y: 110, distance: 118.8
click at [247, 110] on form "Route Details Reset Route Details Cover door to port - Add loading place Place …" at bounding box center [380, 79] width 520 height 404
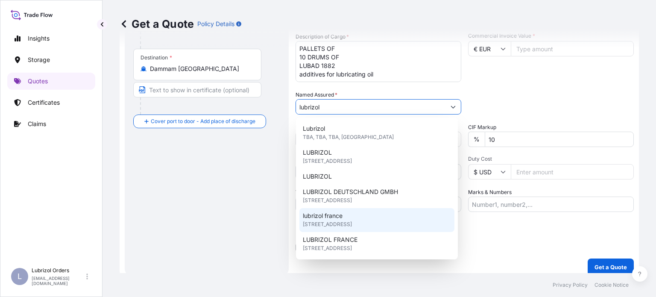
click at [341, 222] on span "[STREET_ADDRESS]" at bounding box center [327, 224] width 49 height 9
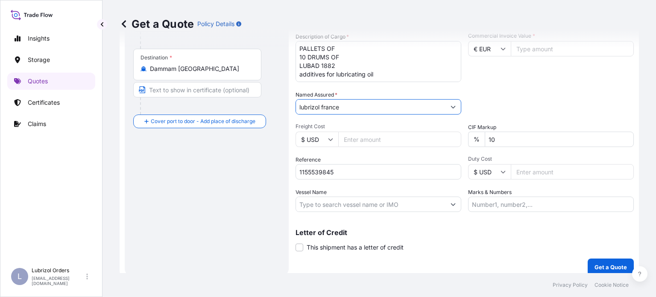
type input "lubrizol france"
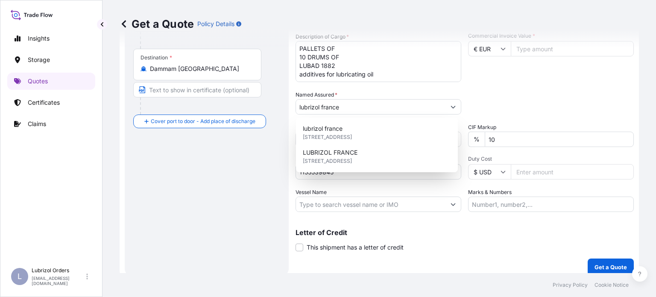
click at [510, 103] on div "Packing Category Type to search a container mode Please select a primary mode o…" at bounding box center [551, 103] width 166 height 24
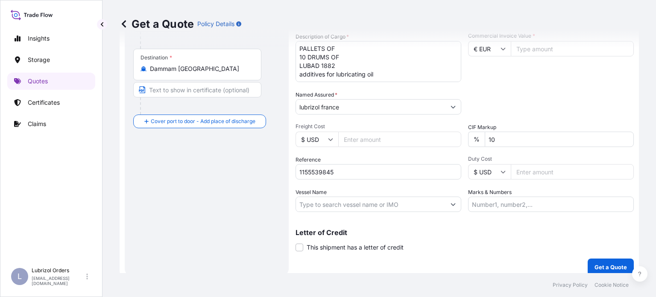
scroll to position [178, 0]
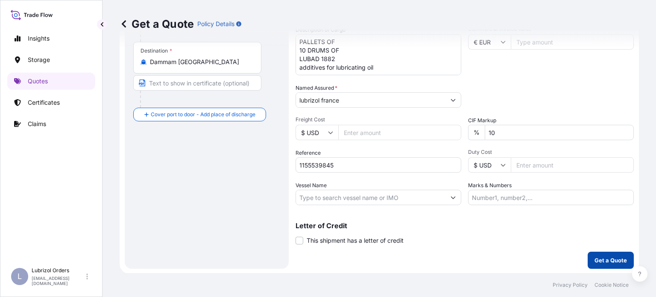
click at [607, 266] on button "Get a Quote" at bounding box center [611, 260] width 46 height 17
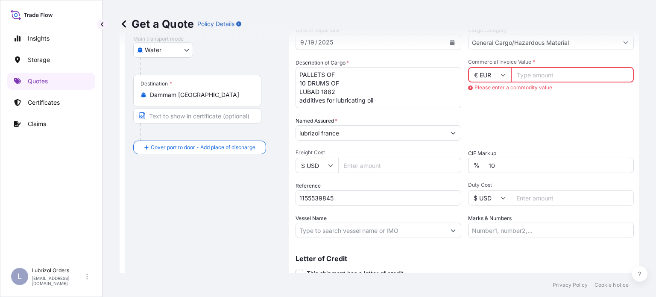
scroll to position [92, 0]
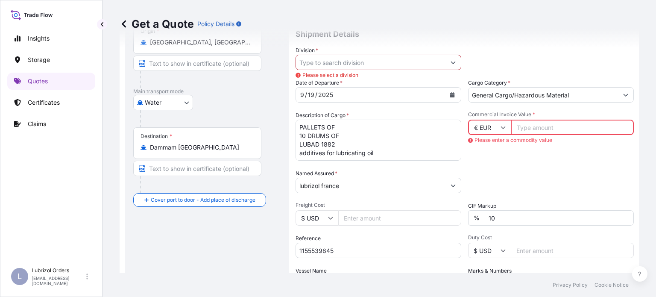
click at [541, 127] on input "Commercial Invoice Value *" at bounding box center [572, 127] width 123 height 15
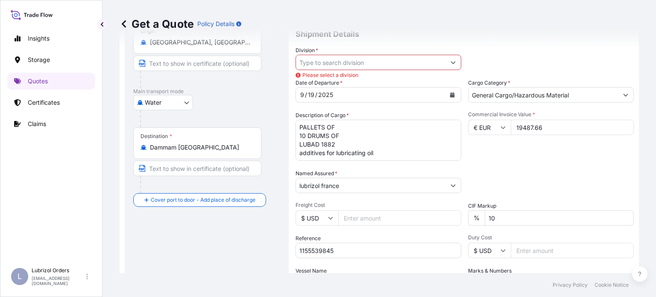
type input "19487.66"
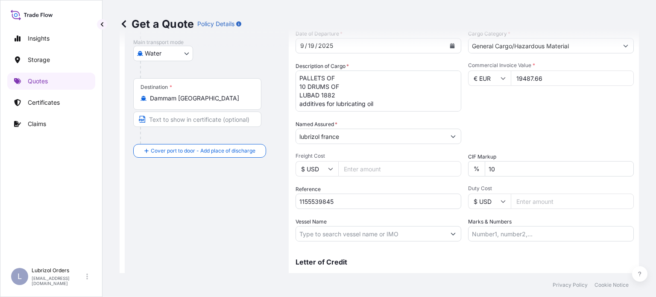
scroll to position [178, 0]
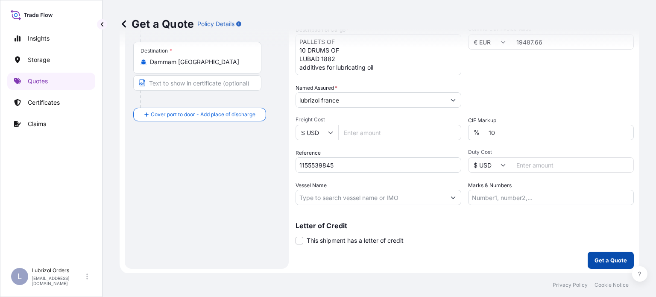
click at [607, 258] on p "Get a Quote" at bounding box center [611, 260] width 32 height 9
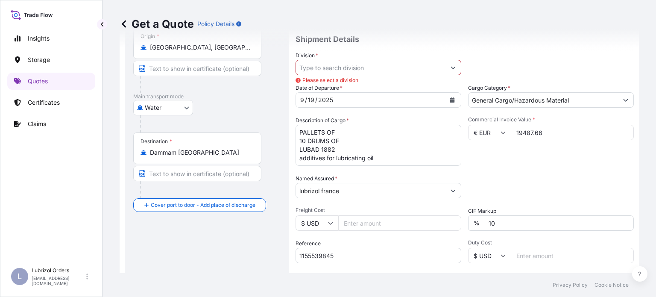
scroll to position [7, 0]
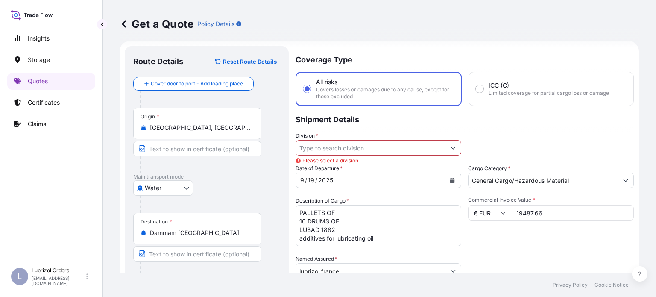
click at [410, 150] on input "Division *" at bounding box center [371, 147] width 150 height 15
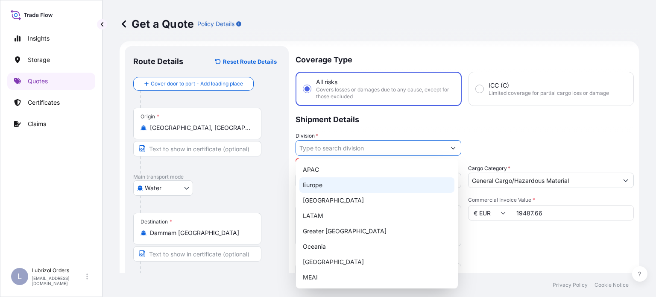
click at [321, 187] on div "Europe" at bounding box center [376, 184] width 155 height 15
type input "Europe"
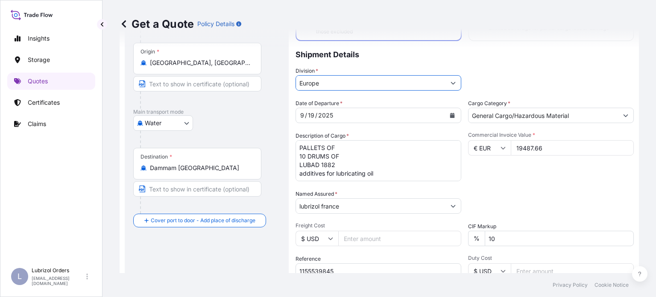
scroll to position [178, 0]
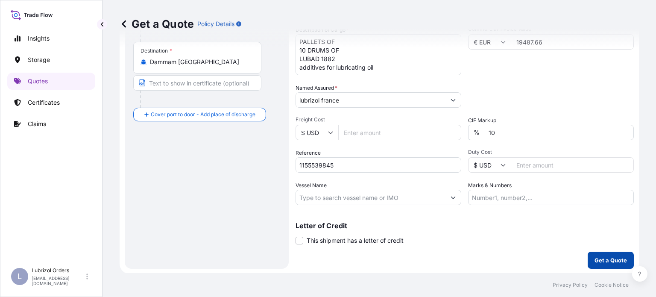
click at [607, 257] on p "Get a Quote" at bounding box center [611, 260] width 32 height 9
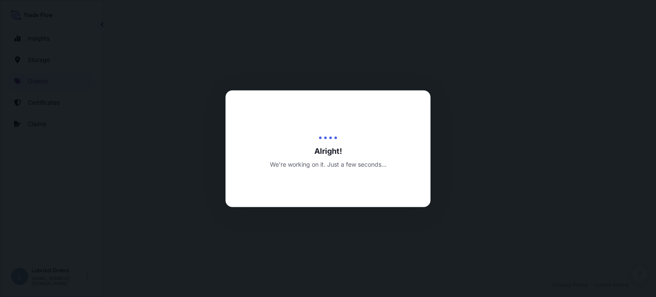
select select "Water"
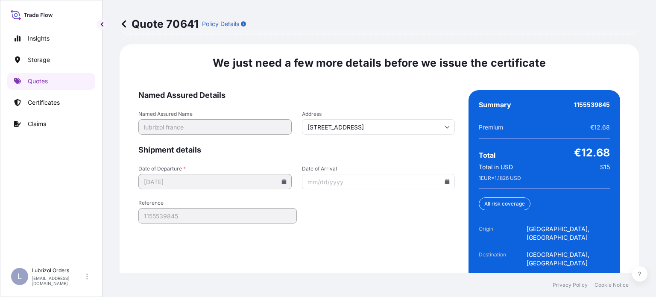
scroll to position [1343, 0]
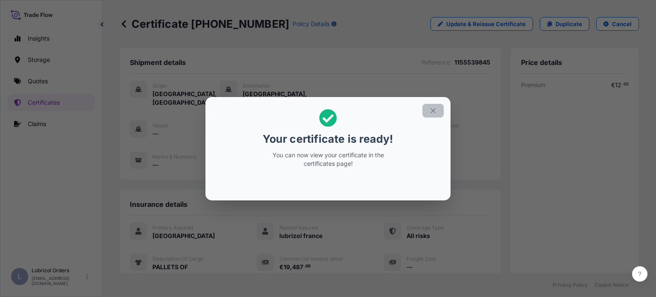
click at [435, 110] on icon "button" at bounding box center [433, 111] width 8 height 8
